Goal: Find specific page/section: Locate a particular part of the current website

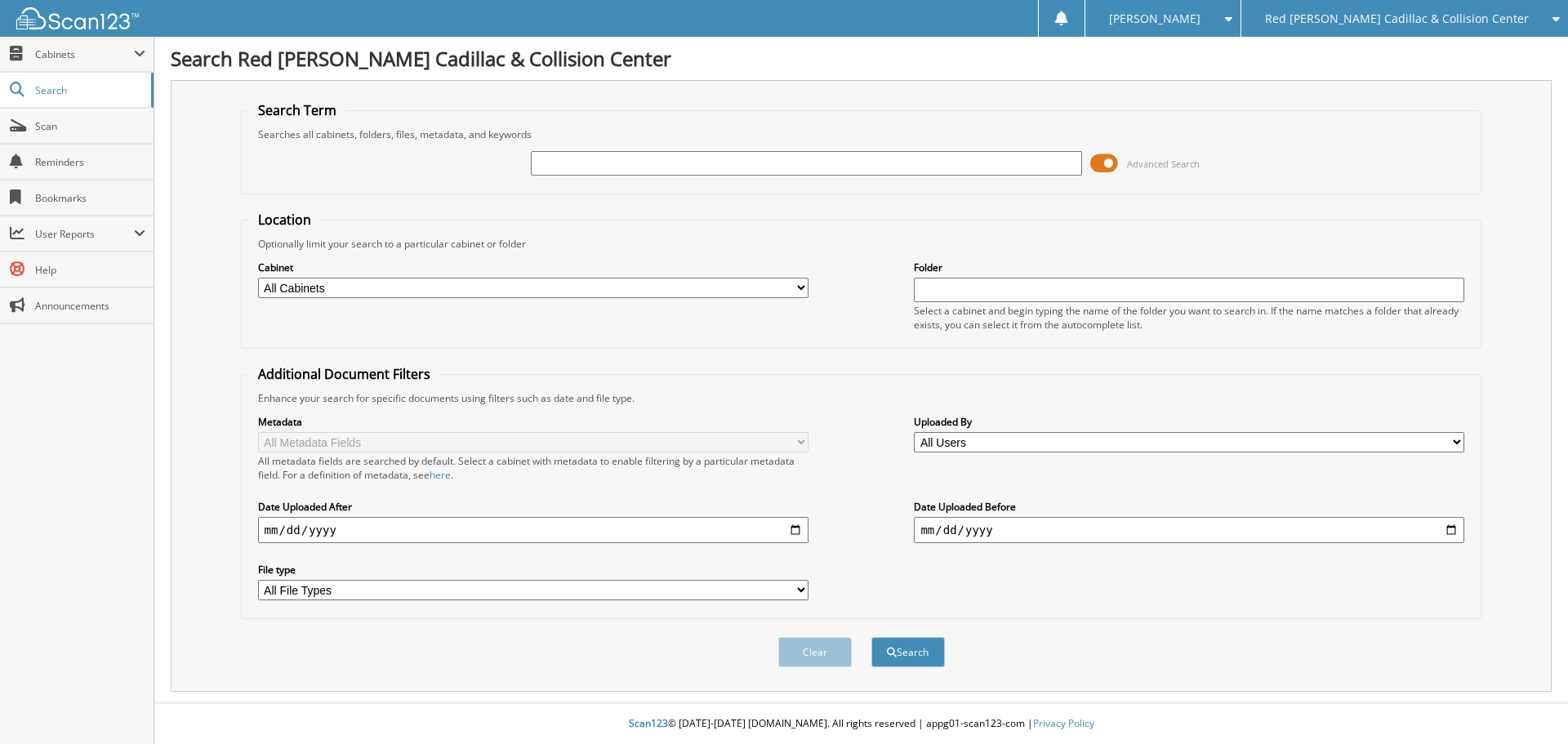
click at [587, 149] on div "Advanced Search" at bounding box center [862, 163] width 1224 height 44
click at [600, 168] on input "text" at bounding box center [806, 164] width 550 height 25
type input "e95712"
click at [872, 637] on button "Search" at bounding box center [908, 652] width 73 height 30
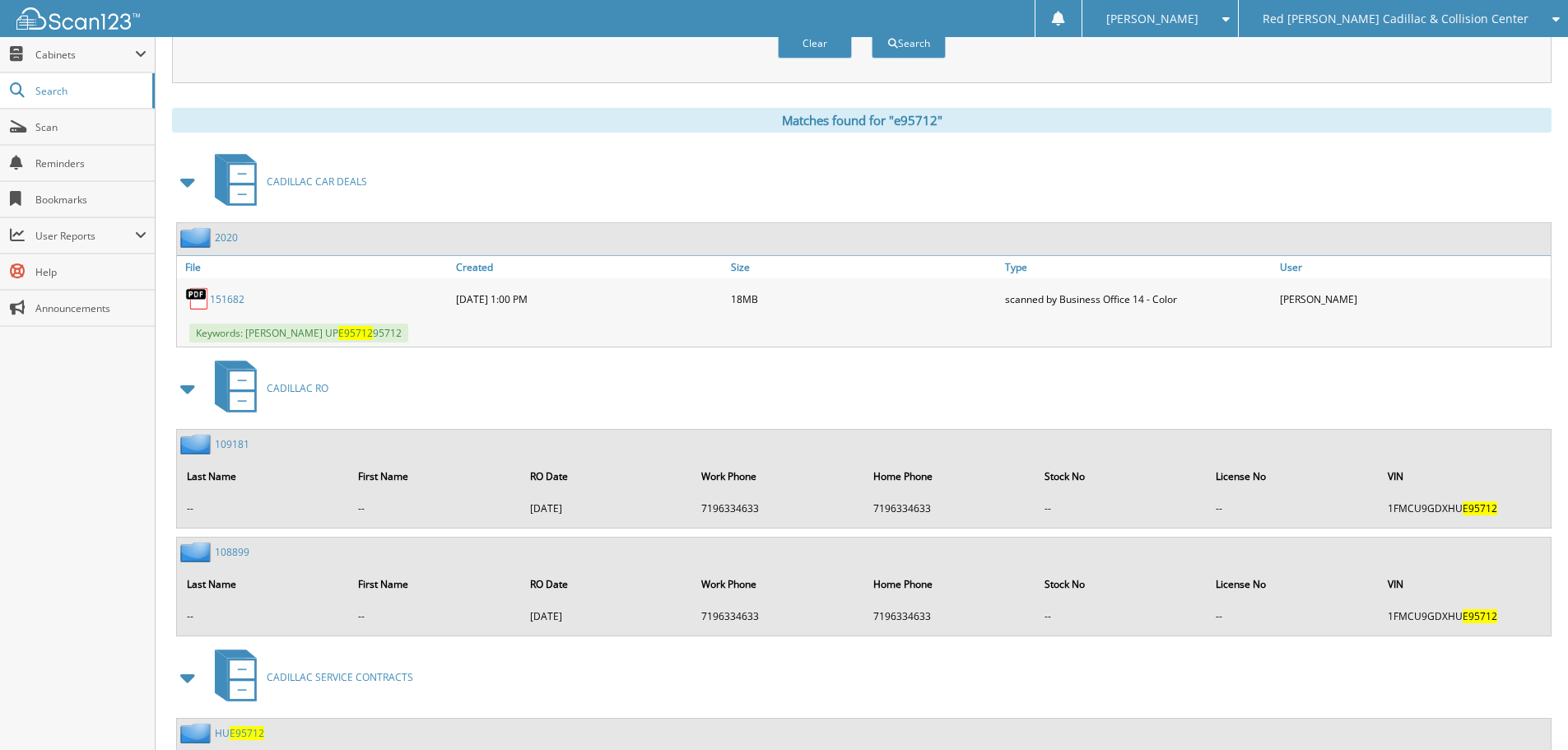
scroll to position [659, 0]
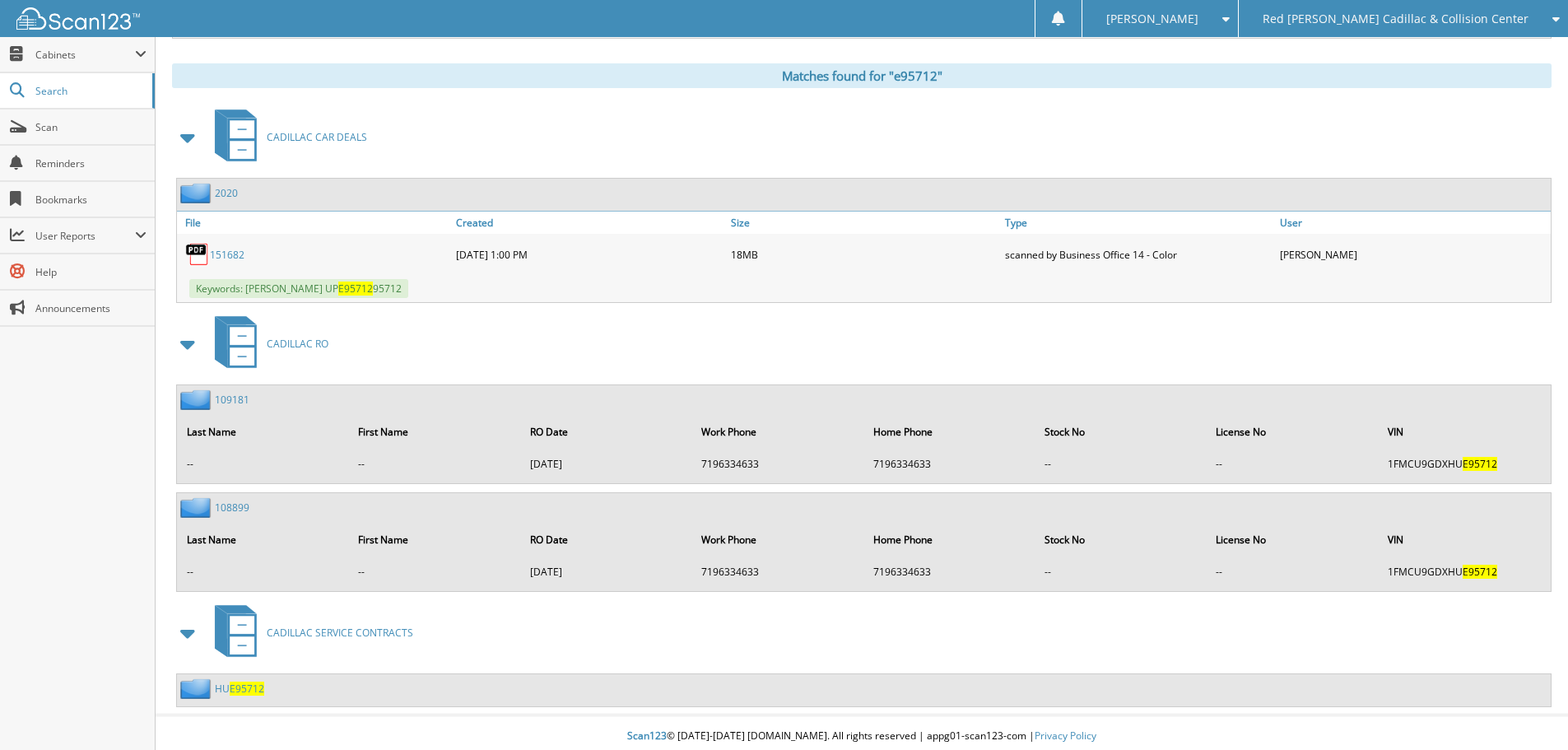
click at [232, 257] on link "151682" at bounding box center [227, 255] width 35 height 14
click at [232, 257] on link "151682" at bounding box center [227, 255] width 35 height 14
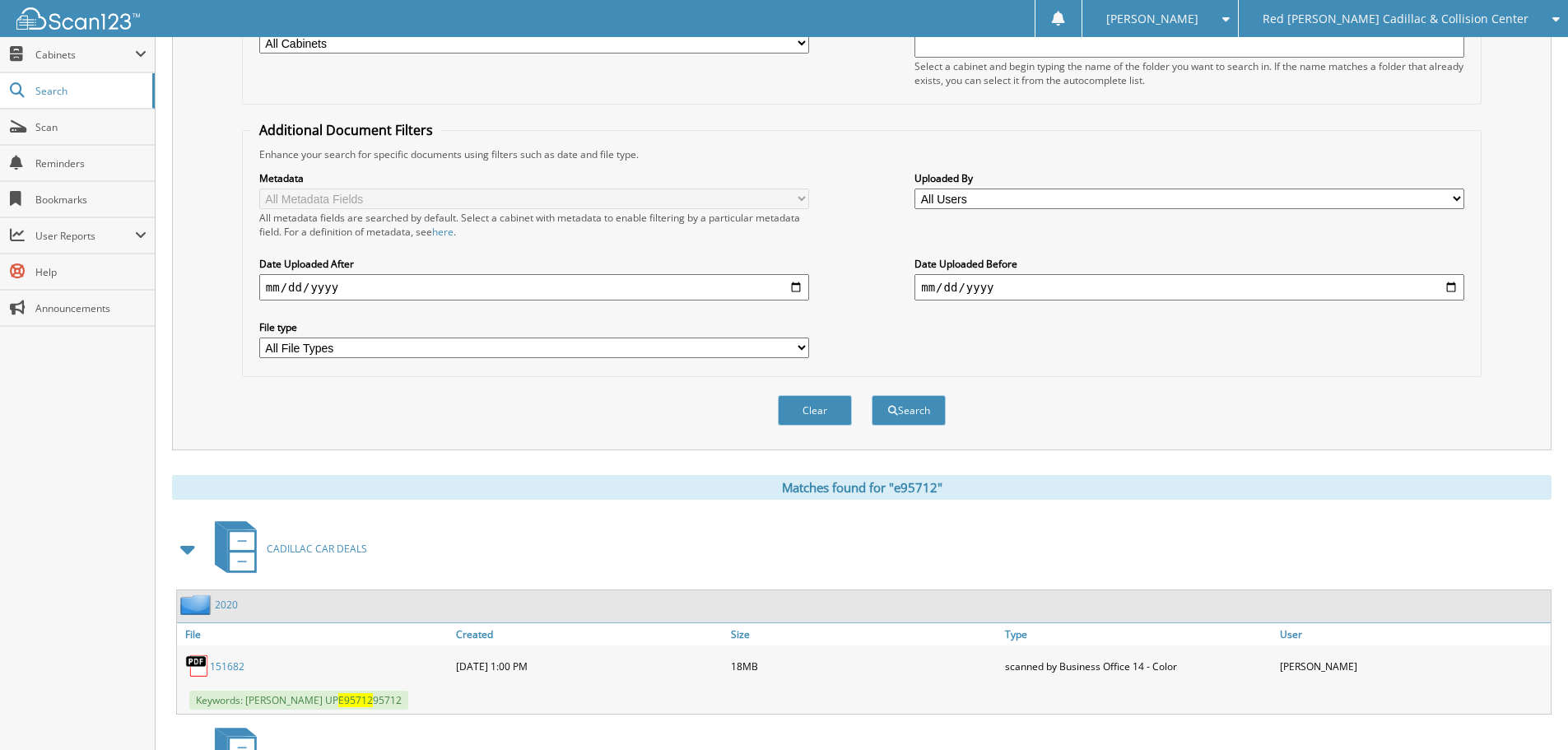
scroll to position [0, 0]
